Goal: Task Accomplishment & Management: Use online tool/utility

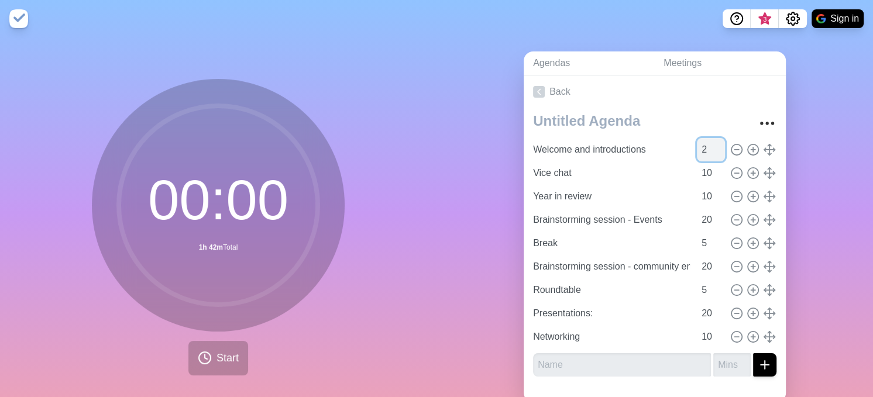
click at [697, 145] on input "2" at bounding box center [711, 149] width 28 height 23
type input "5"
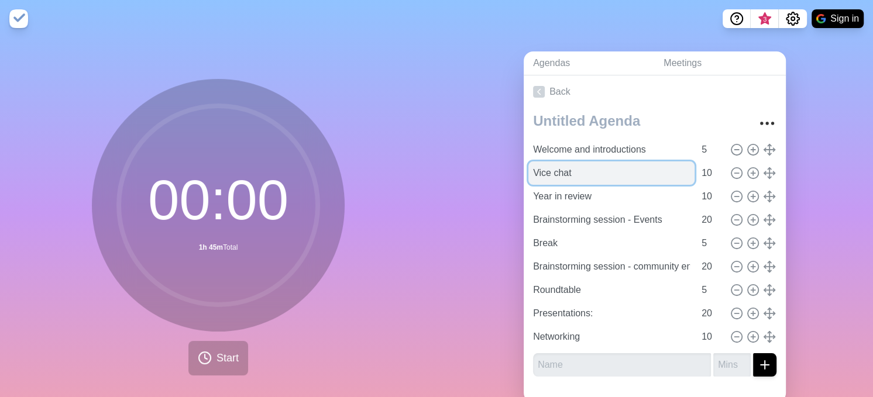
click at [560, 176] on input "Vice chat" at bounding box center [612, 173] width 166 height 23
drag, startPoint x: 571, startPoint y: 172, endPoint x: 522, endPoint y: 177, distance: 49.5
click at [524, 177] on div "Welcome and introductions 5 Vice chat 10 Year in review 10 Brainstorming sessio…" at bounding box center [655, 247] width 262 height 278
type input "Meeting protocol"
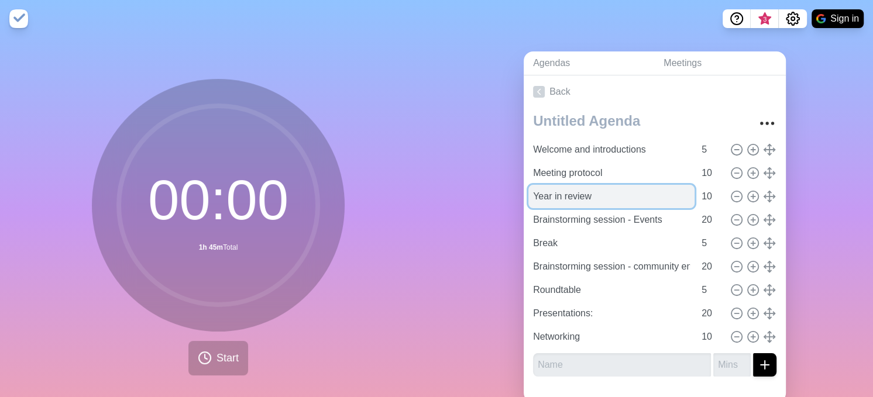
click at [540, 200] on input "Year in review" at bounding box center [612, 196] width 166 height 23
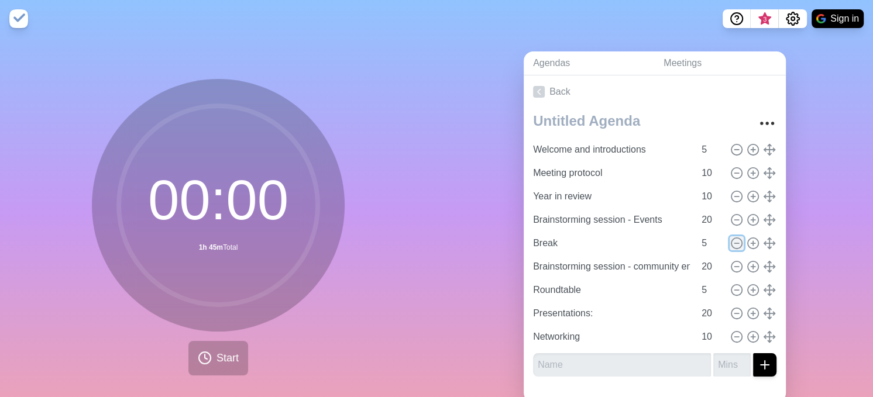
click at [730, 239] on icon at bounding box center [736, 243] width 13 height 13
type input "Brainstorming session - community engagement"
type input "20"
type input "Roundtable"
type input "5"
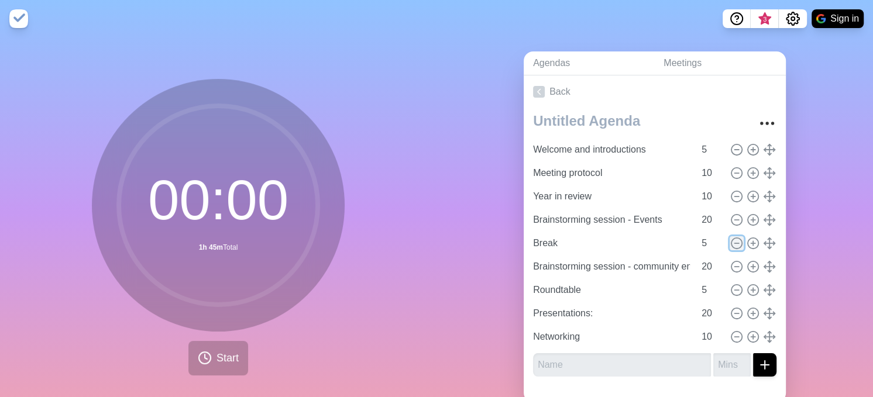
type input "Presentations:"
type input "20"
type input "Networking"
type input "10"
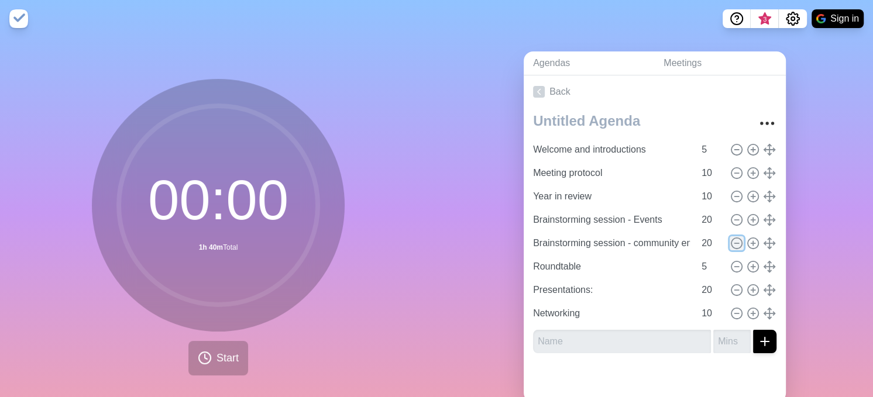
click at [730, 239] on icon at bounding box center [736, 243] width 13 height 13
type input "Roundtable"
type input "5"
type input "Presentations:"
type input "20"
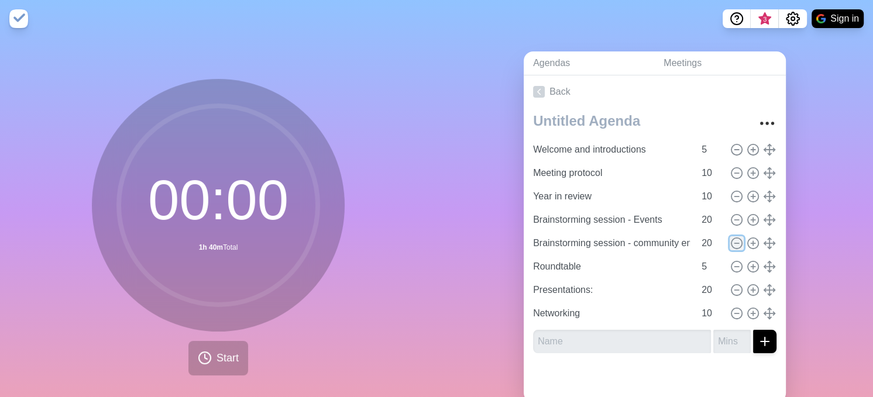
type input "Networking"
type input "10"
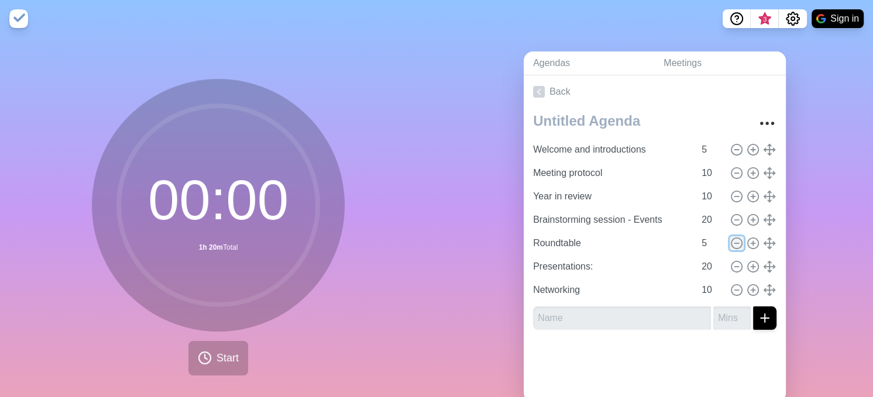
click at [730, 239] on icon at bounding box center [736, 243] width 13 height 13
type input "Presentations:"
type input "20"
type input "Networking"
type input "10"
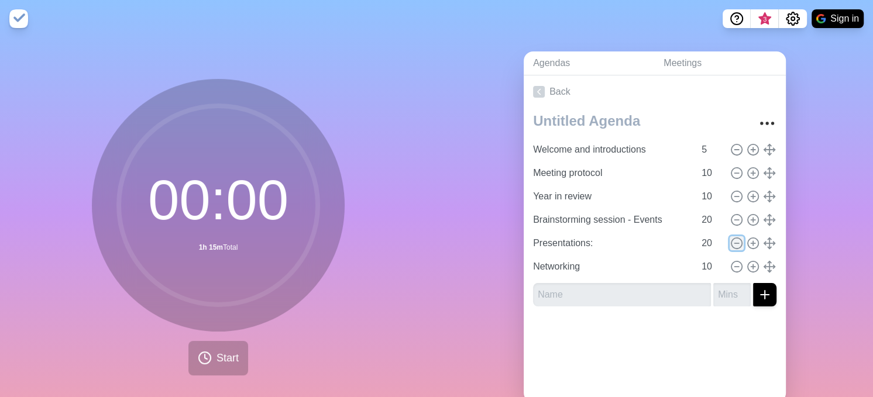
click at [730, 239] on icon at bounding box center [736, 243] width 13 height 13
type input "Networking"
type input "10"
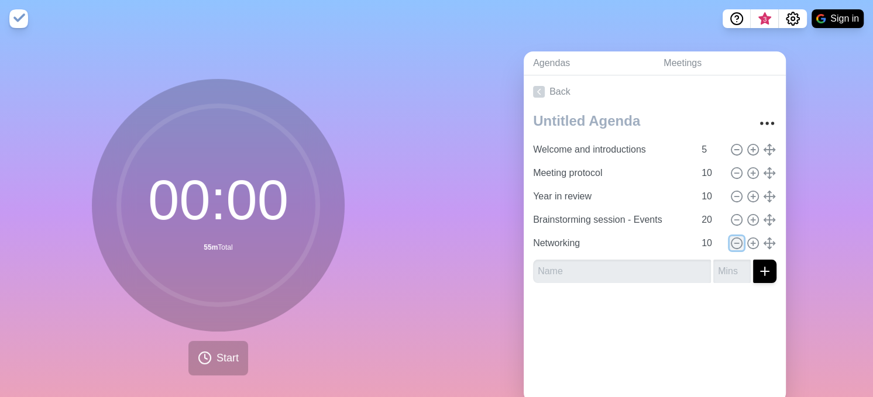
click at [730, 239] on icon at bounding box center [736, 243] width 13 height 13
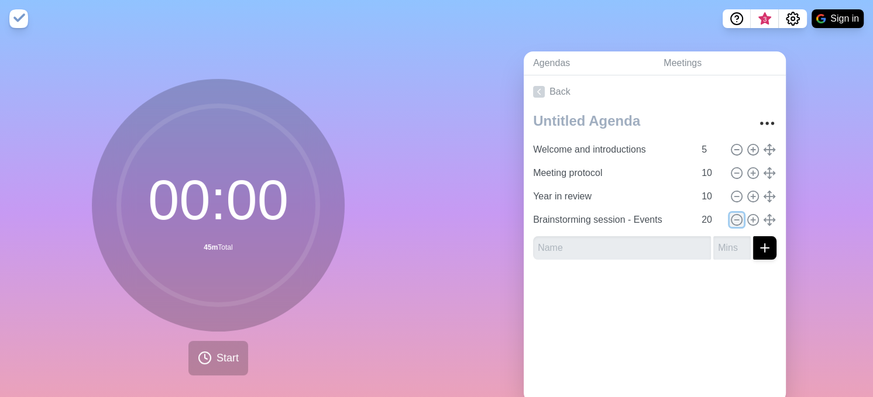
click at [730, 220] on icon at bounding box center [736, 220] width 13 height 13
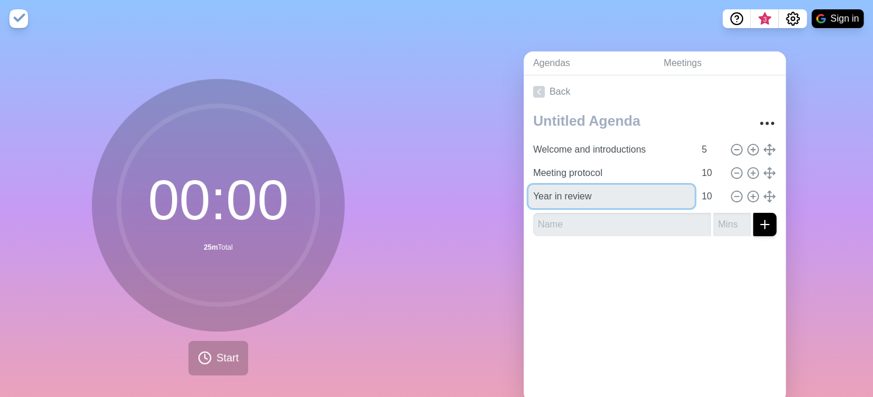
drag, startPoint x: 609, startPoint y: 195, endPoint x: 519, endPoint y: 198, distance: 89.6
click at [524, 198] on div "Welcome and introductions 5 Meeting protocol 10 Year in review 10" at bounding box center [655, 177] width 262 height 138
type input "AIA position statement"
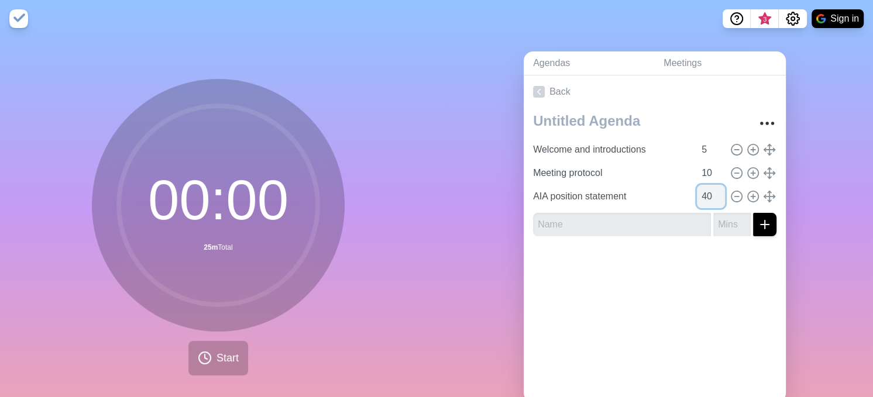
drag, startPoint x: 693, startPoint y: 195, endPoint x: 685, endPoint y: 197, distance: 8.4
click at [697, 197] on input "40" at bounding box center [711, 196] width 28 height 23
click at [632, 310] on div "Back Welcome and introductions 5 Meeting protocol 10 AIA position statement 30" at bounding box center [655, 239] width 262 height 327
click at [748, 197] on circle at bounding box center [753, 196] width 11 height 11
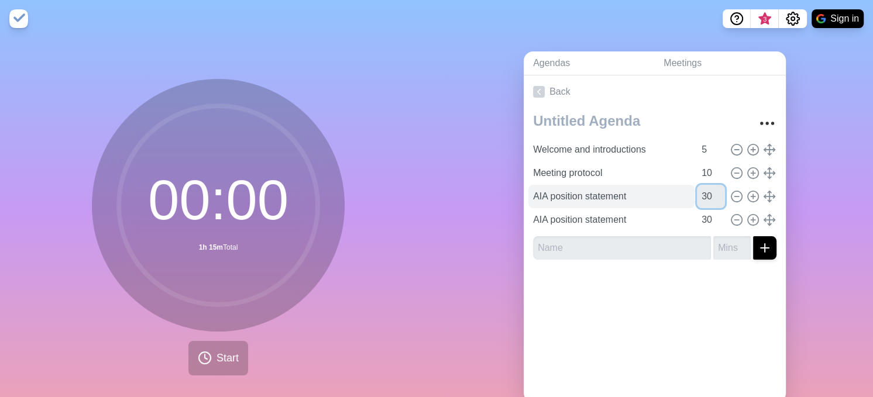
drag, startPoint x: 694, startPoint y: 195, endPoint x: 677, endPoint y: 197, distance: 17.1
click at [677, 197] on div "AIA position statement 30" at bounding box center [655, 196] width 253 height 23
type input "20"
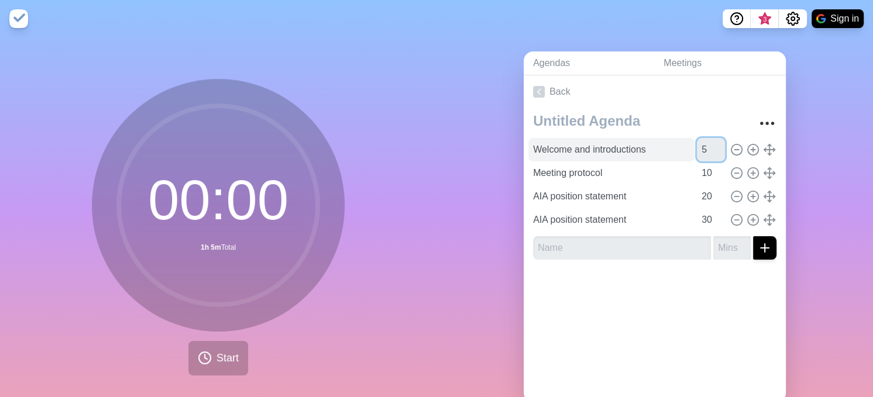
drag, startPoint x: 694, startPoint y: 146, endPoint x: 676, endPoint y: 148, distance: 18.3
click at [675, 149] on div "Welcome and introductions 5" at bounding box center [655, 149] width 253 height 23
type input "10"
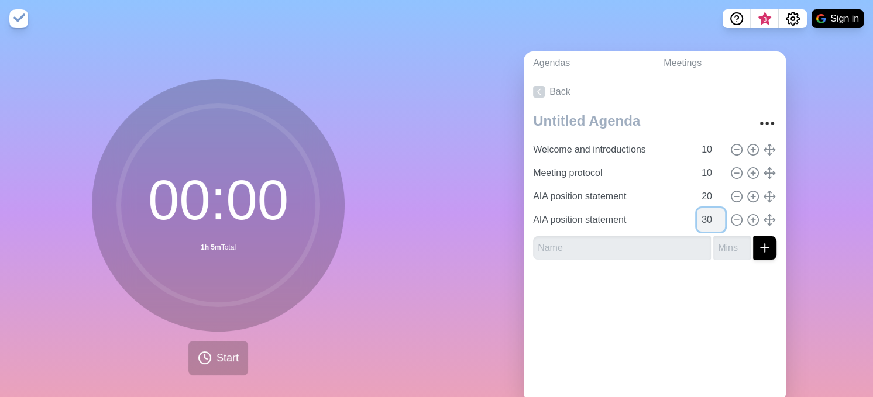
click at [697, 216] on input "30" at bounding box center [711, 219] width 28 height 23
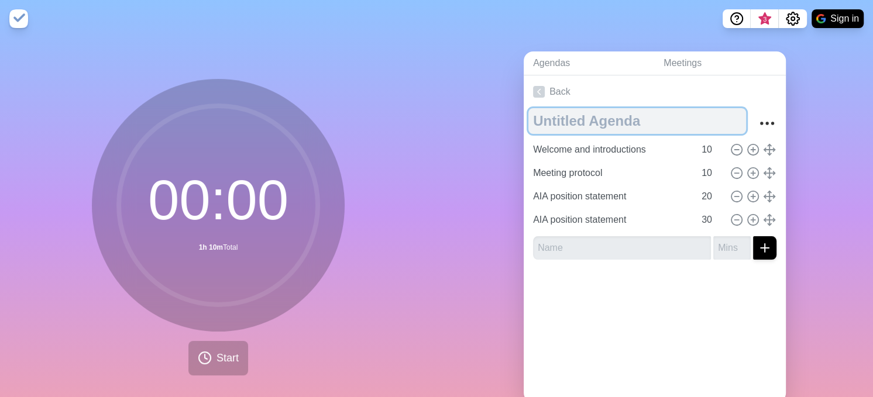
click at [574, 122] on textarea at bounding box center [638, 121] width 218 height 26
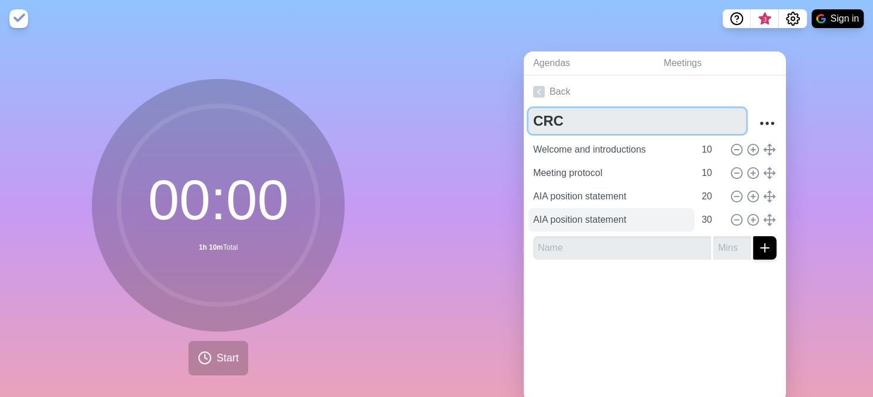
type textarea "CRC"
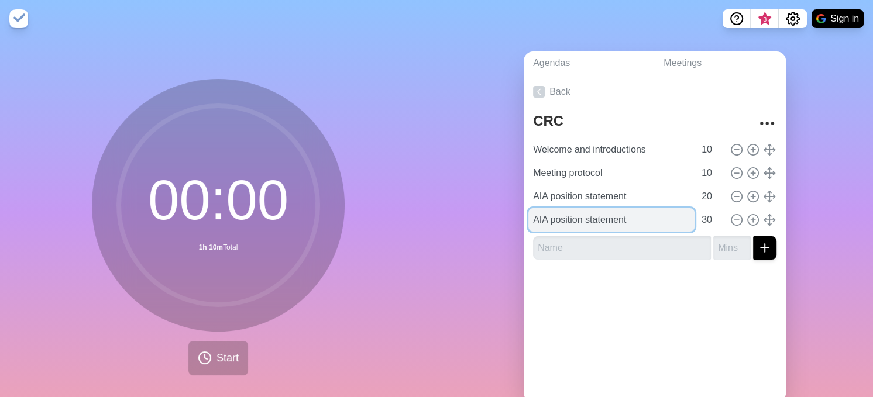
click at [630, 220] on input "AIA position statement" at bounding box center [612, 219] width 166 height 23
drag, startPoint x: 630, startPoint y: 220, endPoint x: 513, endPoint y: 226, distance: 116.6
click at [513, 226] on div "Agendas Meetings Back CRC Welcome and introductions 10 Meeting protocol 10 AIA …" at bounding box center [655, 231] width 437 height 389
type input "CCIF"
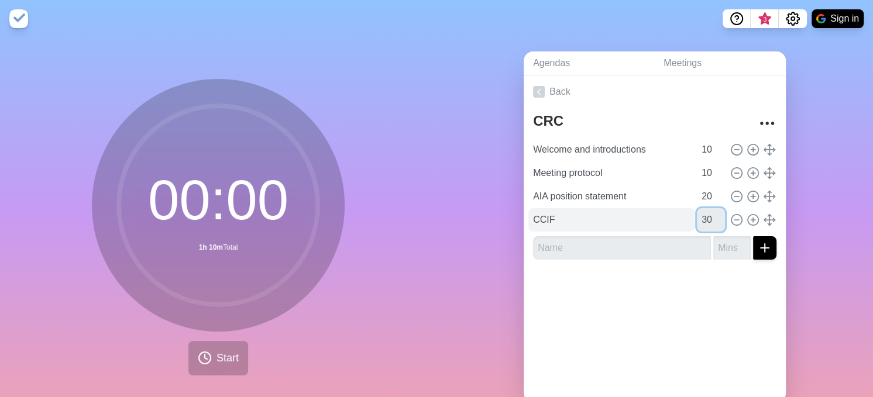
drag, startPoint x: 698, startPoint y: 218, endPoint x: 671, endPoint y: 221, distance: 27.1
click at [671, 221] on div "CCIF 30" at bounding box center [655, 219] width 253 height 23
type input "10"
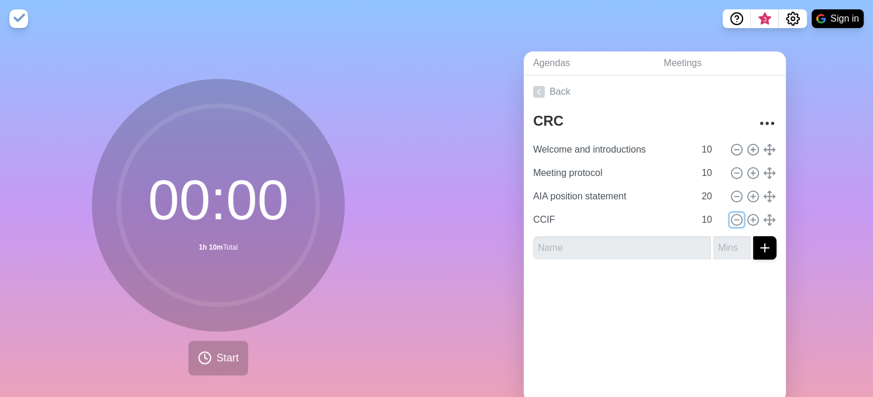
click at [730, 221] on icon at bounding box center [736, 220] width 13 height 13
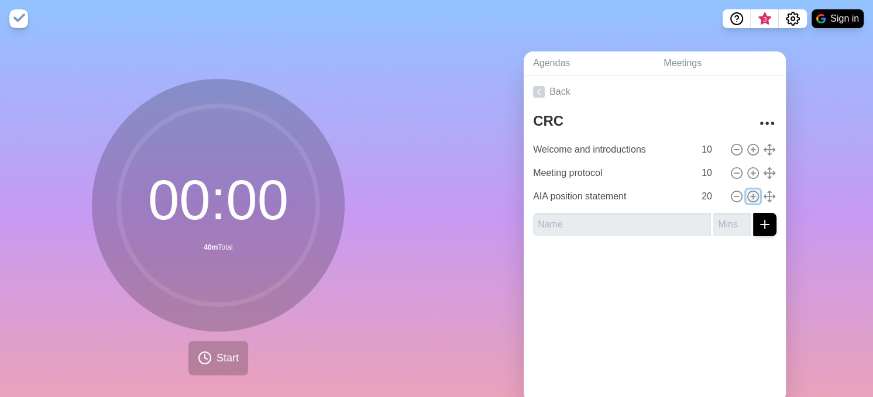
click at [747, 195] on icon at bounding box center [753, 196] width 13 height 13
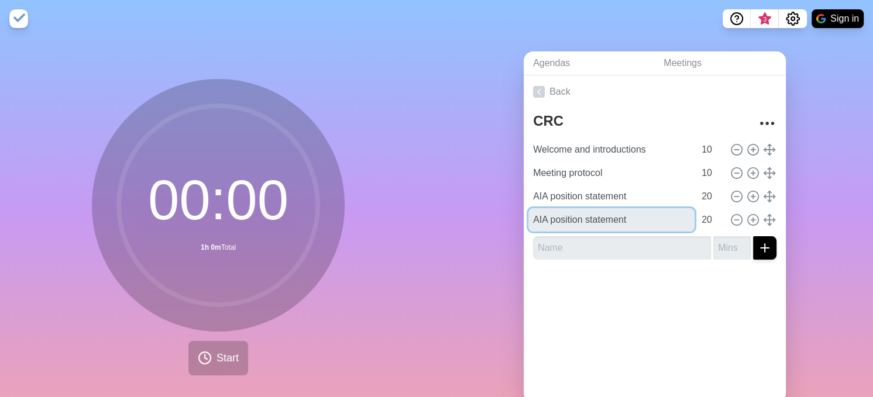
drag, startPoint x: 629, startPoint y: 218, endPoint x: 501, endPoint y: 227, distance: 128.4
click at [501, 227] on div "Agendas Meetings Back CRC Welcome and introductions 10 Meeting protocol 10 AIA …" at bounding box center [655, 231] width 437 height 389
type input "CCIF"
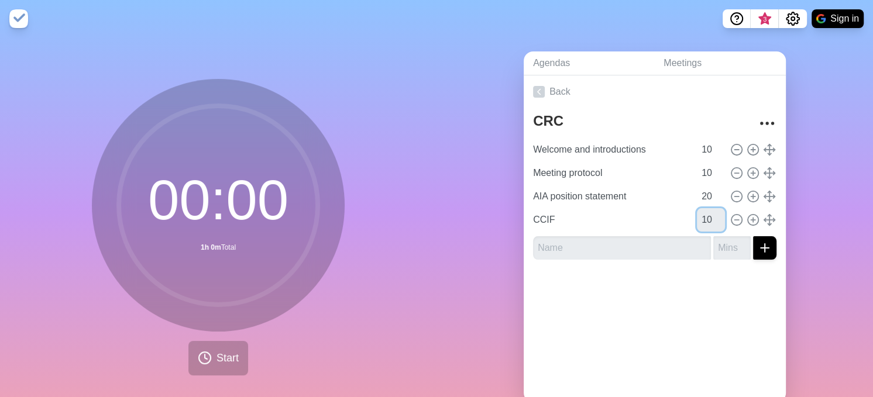
type input "10"
click at [761, 248] on line "submit" at bounding box center [765, 248] width 8 height 0
click at [747, 218] on icon at bounding box center [753, 220] width 13 height 13
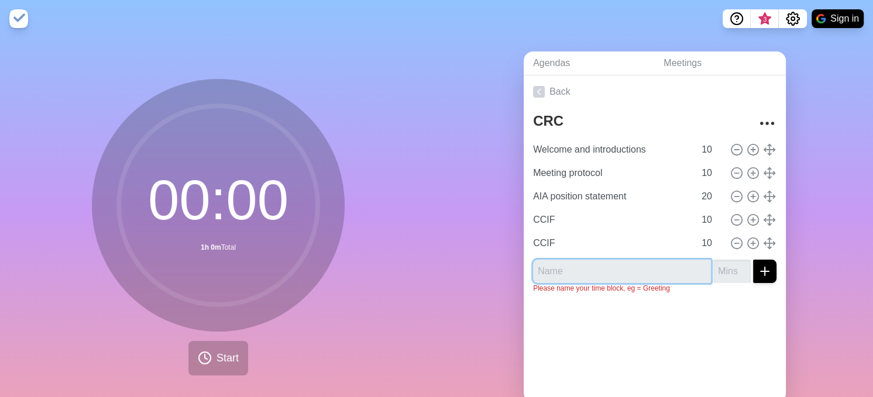
click at [584, 273] on input "text" at bounding box center [622, 271] width 178 height 23
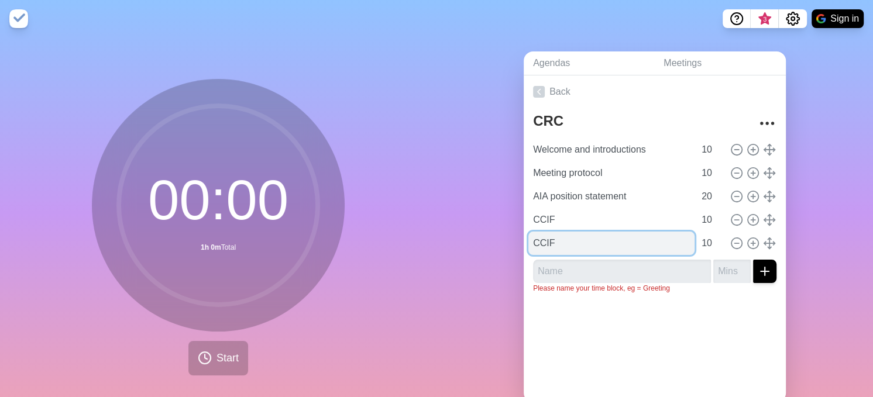
click at [548, 243] on input "CCIF" at bounding box center [612, 243] width 166 height 23
drag, startPoint x: 557, startPoint y: 241, endPoint x: 515, endPoint y: 246, distance: 42.5
click at [515, 246] on div "Agendas Meetings Back CRC Welcome and introductions 10 Meeting protocol 10 AIA …" at bounding box center [655, 231] width 437 height 389
type input "Other business"
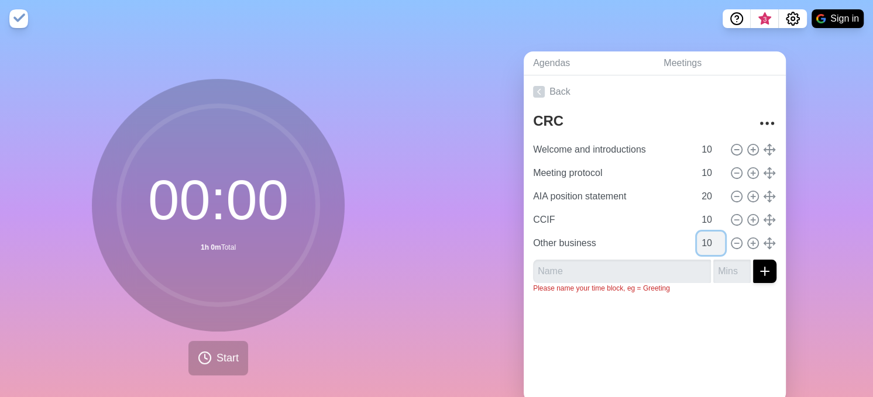
drag, startPoint x: 698, startPoint y: 240, endPoint x: 685, endPoint y: 243, distance: 13.9
click at [697, 243] on input "10" at bounding box center [711, 243] width 28 height 23
type input "15"
click at [608, 276] on input "text" at bounding box center [622, 271] width 178 height 23
click at [673, 334] on div at bounding box center [655, 326] width 262 height 47
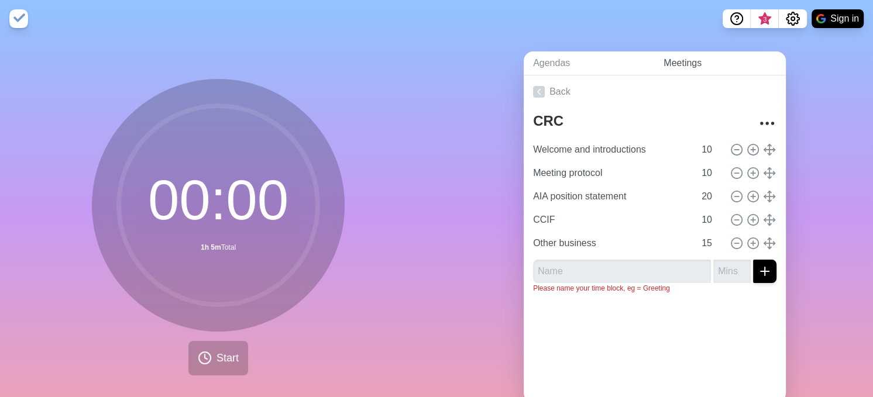
click at [656, 66] on link "Meetings" at bounding box center [720, 64] width 132 height 24
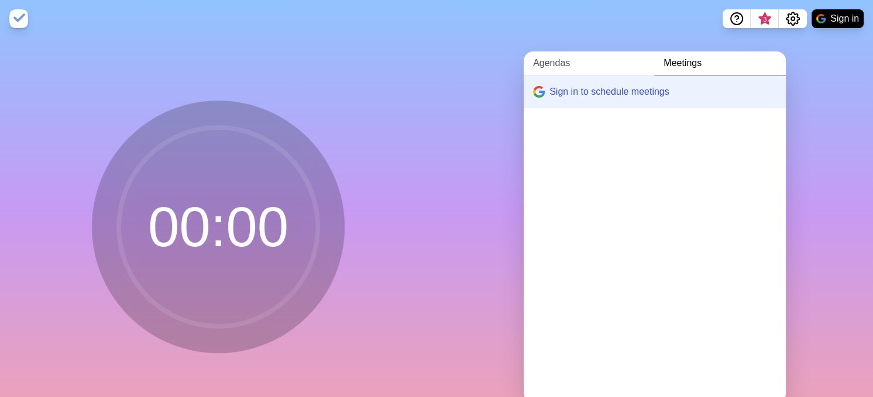
click at [554, 60] on link "Agendas" at bounding box center [589, 64] width 131 height 24
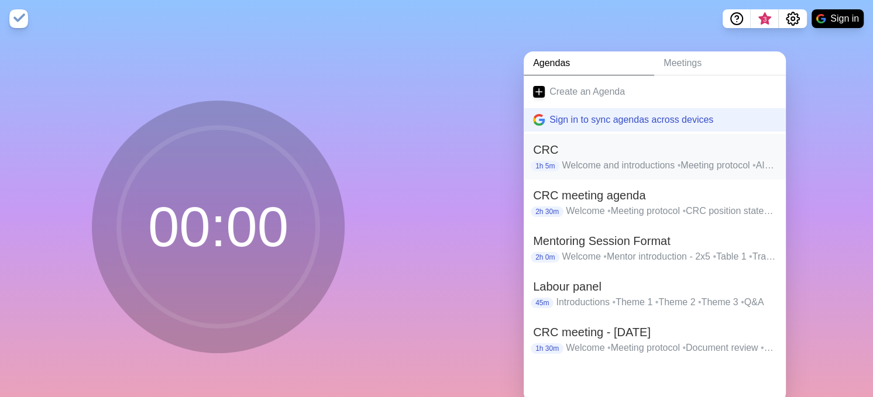
click at [580, 159] on p "Welcome and introductions • Meeting protocol • AIA position statement • CCIF • …" at bounding box center [669, 166] width 215 height 14
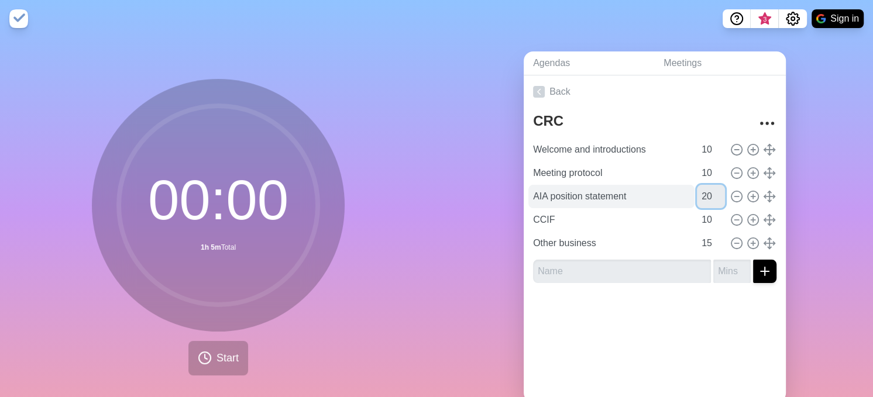
drag, startPoint x: 696, startPoint y: 195, endPoint x: 681, endPoint y: 195, distance: 15.2
click at [681, 195] on div "AIA position statement 20" at bounding box center [655, 196] width 253 height 23
type input "30"
click at [682, 333] on div at bounding box center [655, 316] width 262 height 47
